Goal: Find specific page/section: Find specific page/section

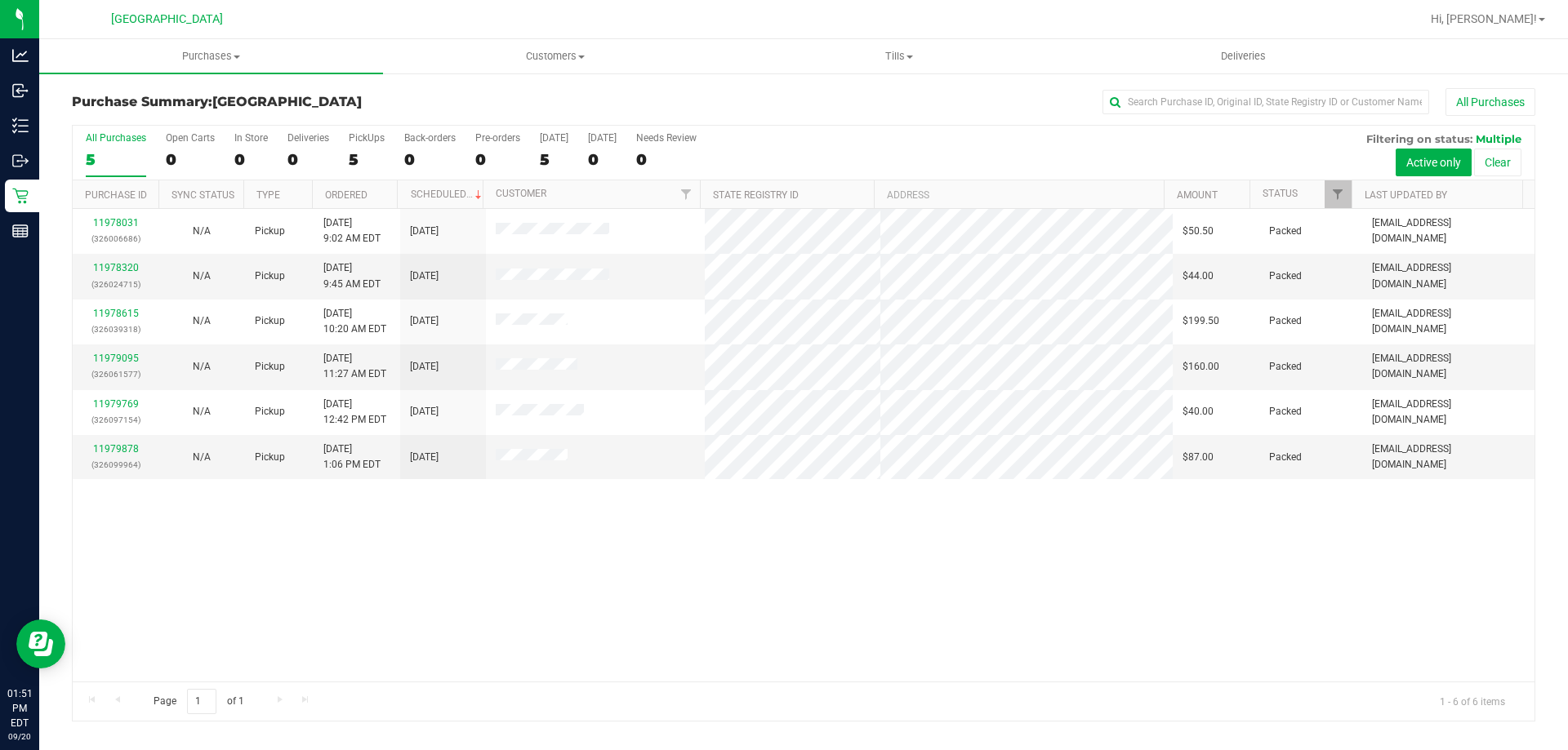
click at [922, 626] on div "11978031 (326006686) N/A Pickup [DATE] 9:02 AM EDT 9/20/2025 $50.50 Packed [EMA…" at bounding box center [803, 445] width 1461 height 473
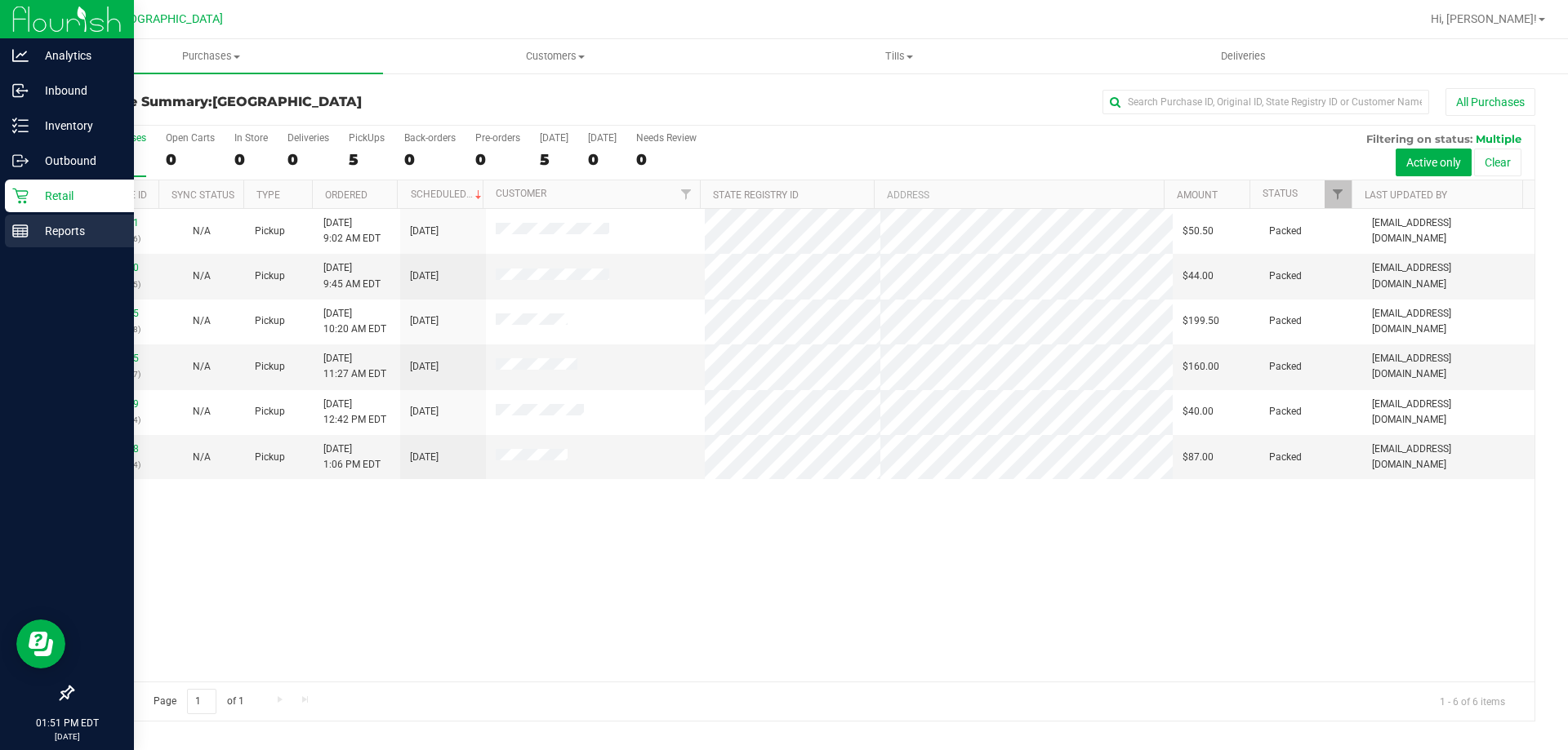
click at [25, 231] on line at bounding box center [20, 231] width 15 height 0
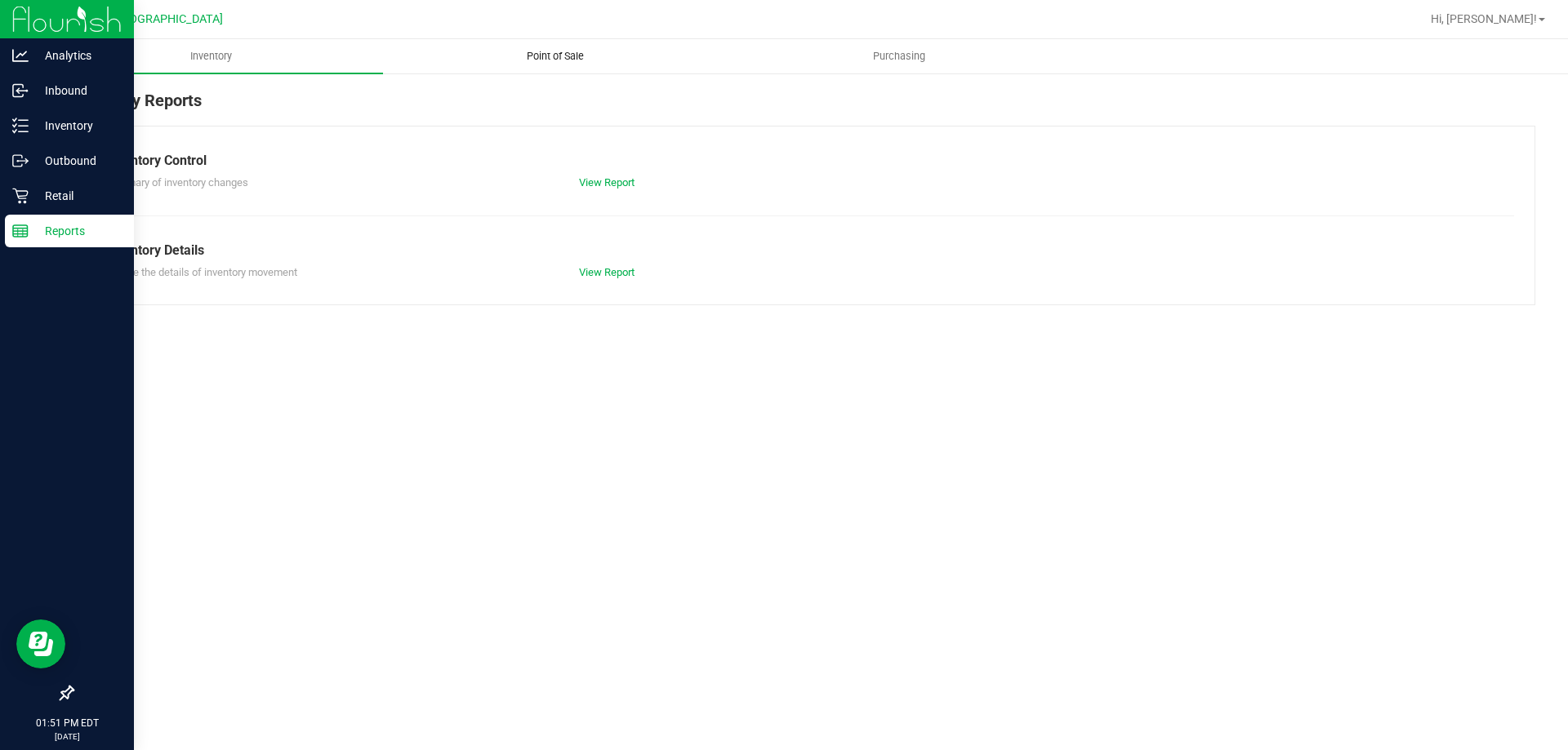
click at [550, 58] on span "Point of Sale" at bounding box center [555, 57] width 101 height 15
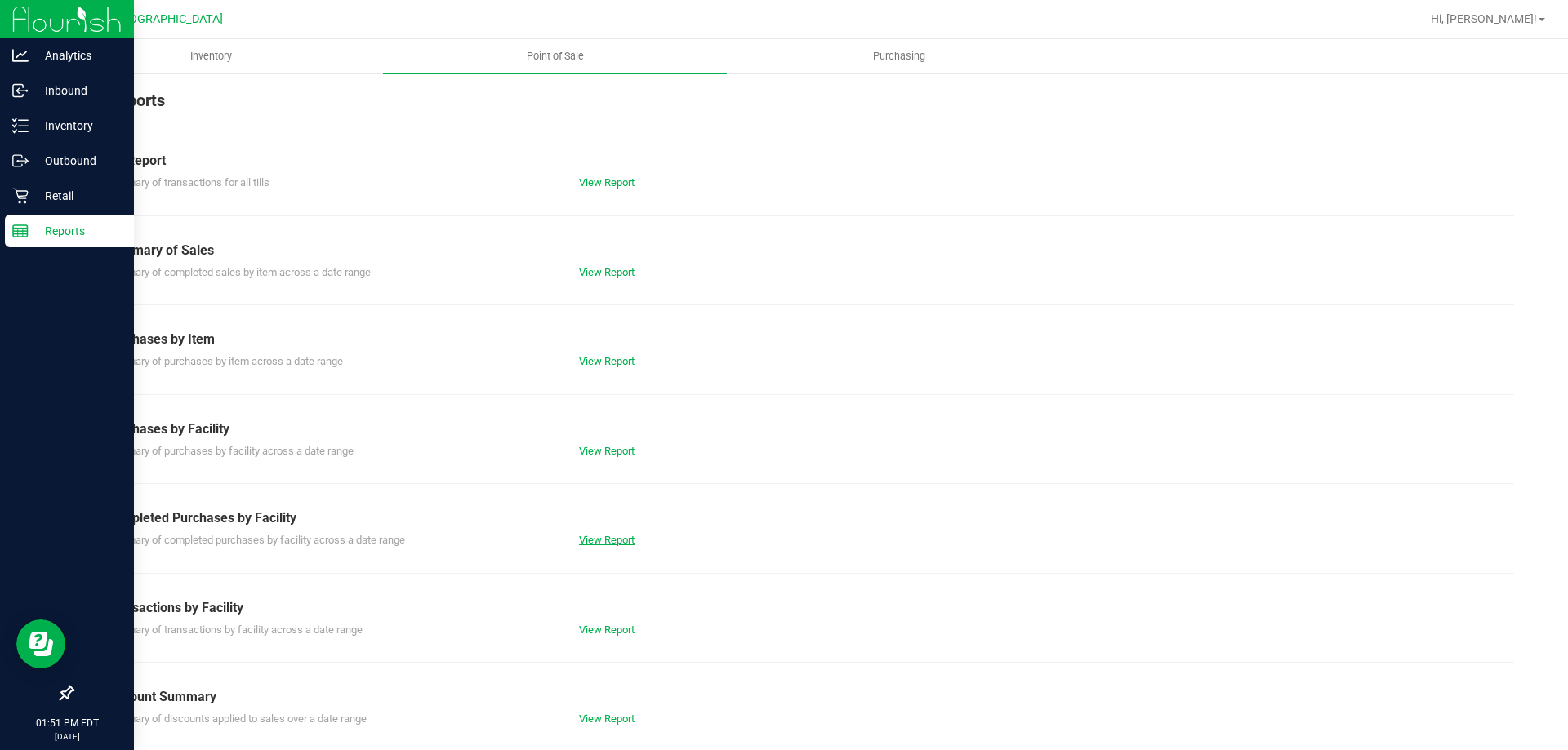
click at [583, 544] on link "View Report" at bounding box center [607, 540] width 56 height 12
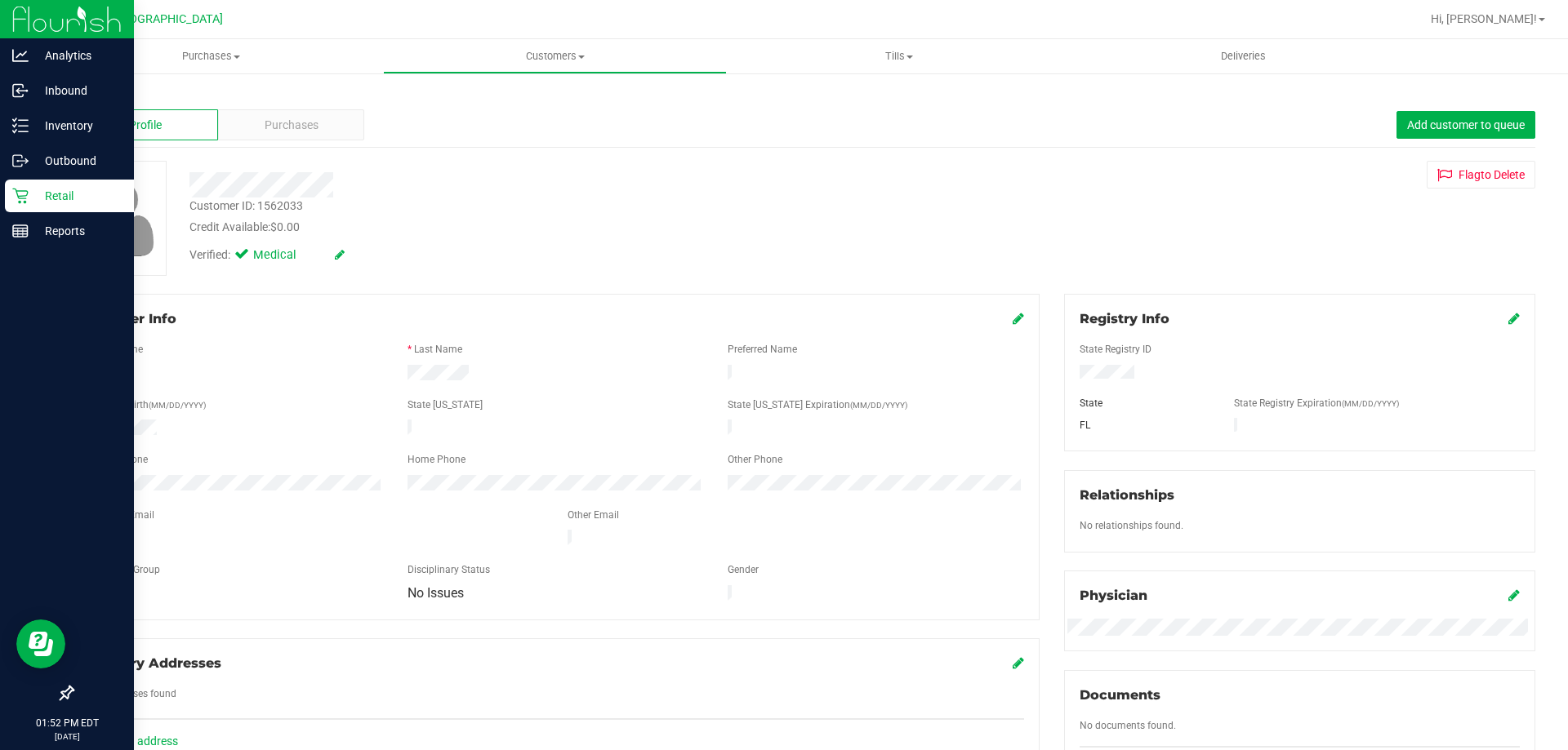
drag, startPoint x: 239, startPoint y: 520, endPoint x: 112, endPoint y: 520, distance: 127.0
click at [112, 520] on form "Member Info * First Name * Last Name Preferred Name * Date of Birth (MM/DD/YYYY…" at bounding box center [556, 457] width 937 height 296
click at [291, 416] on div at bounding box center [556, 418] width 937 height 4
drag, startPoint x: 232, startPoint y: 530, endPoint x: 86, endPoint y: 531, distance: 146.0
click at [86, 531] on div at bounding box center [315, 539] width 481 height 20
